Goal: Task Accomplishment & Management: Manage account settings

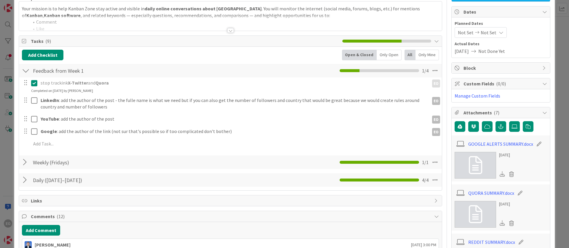
scroll to position [44, 0]
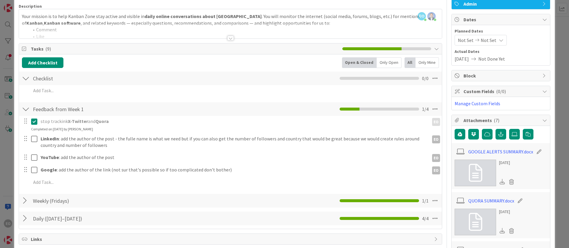
type input "[PERSON_NAME] Week 2"
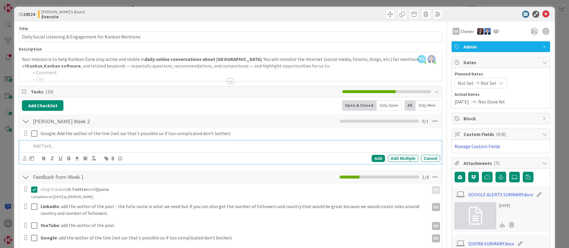
scroll to position [0, 0]
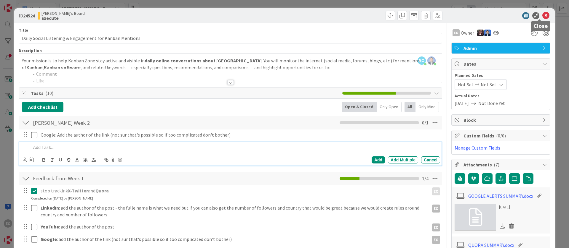
click at [542, 16] on icon at bounding box center [545, 15] width 7 height 7
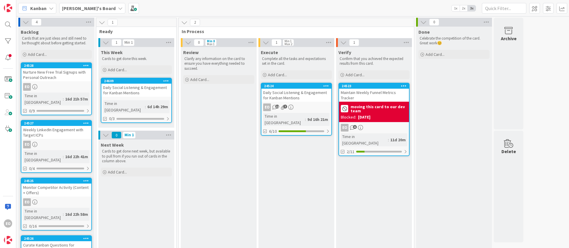
click at [163, 79] on icon at bounding box center [166, 81] width 6 height 4
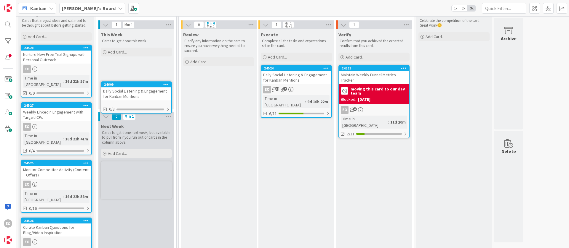
scroll to position [22, 0]
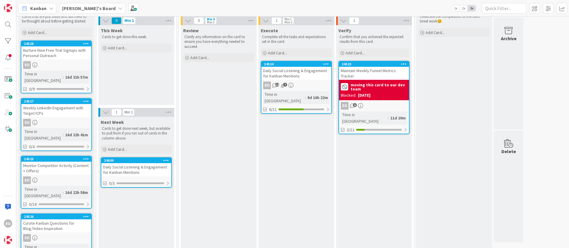
click at [163, 159] on div at bounding box center [166, 161] width 11 height 4
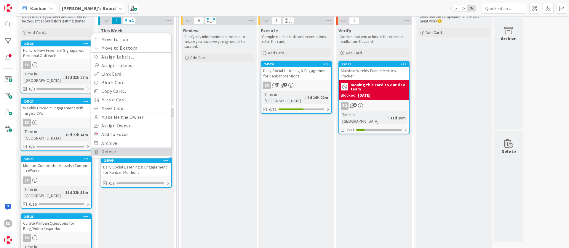
click at [117, 150] on link "Delete" at bounding box center [131, 152] width 80 height 9
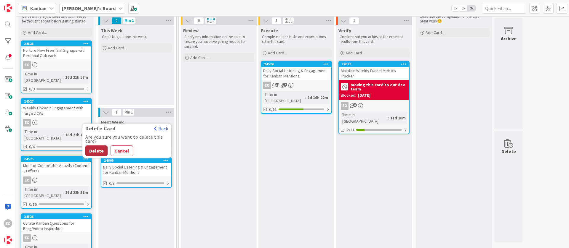
click at [95, 148] on button "Delete" at bounding box center [96, 151] width 22 height 11
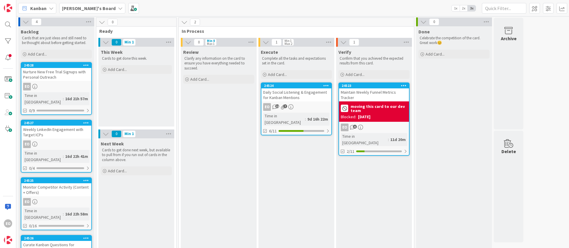
scroll to position [0, 0]
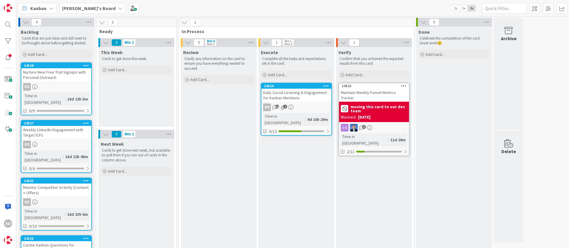
click at [299, 97] on div "Daily Social Listening & Engagement for Kanban Mentions" at bounding box center [296, 95] width 70 height 13
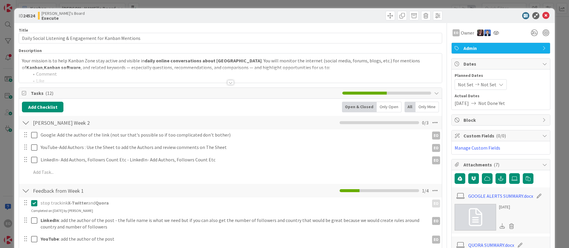
scroll to position [89, 0]
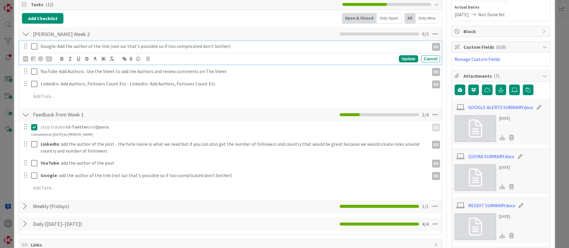
click at [253, 50] on div "Google: Add the author of the link (not sur that's possible so if too complicat…" at bounding box center [233, 46] width 391 height 10
click at [122, 45] on p "Google: Add the author of the link (not sur that's possible so if too complicat…" at bounding box center [234, 46] width 386 height 7
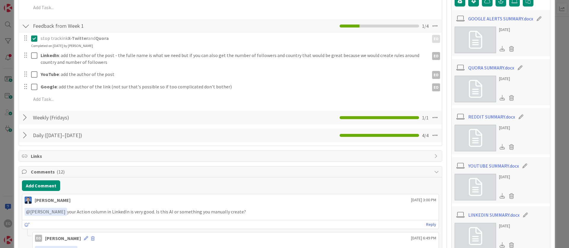
scroll to position [0, 0]
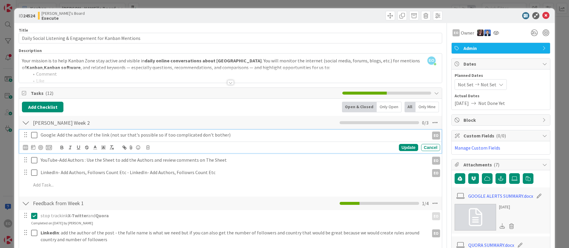
click at [538, 19] on div "ID 24524 [PERSON_NAME]'s Board Execute" at bounding box center [284, 15] width 540 height 15
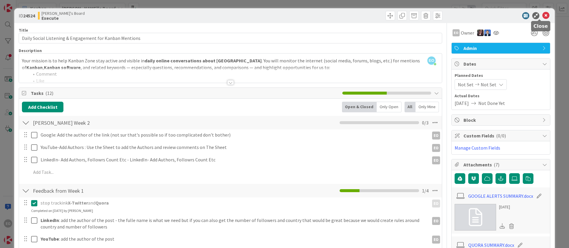
click at [542, 17] on icon at bounding box center [545, 15] width 7 height 7
